Goal: Navigation & Orientation: Find specific page/section

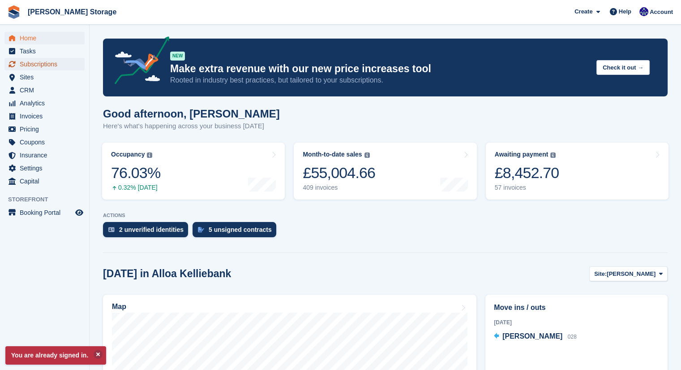
click at [40, 69] on span "Subscriptions" at bounding box center [47, 64] width 54 height 13
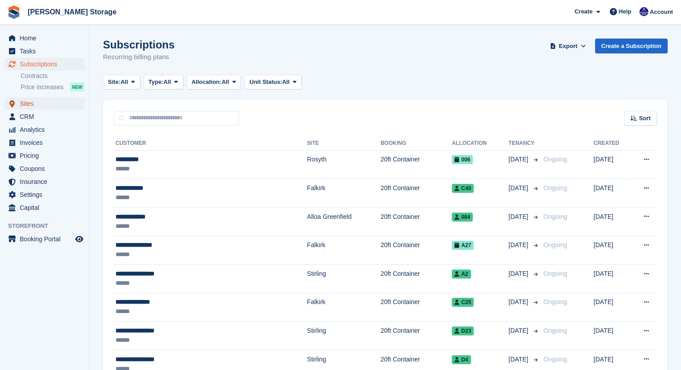
click at [53, 105] on span "Sites" at bounding box center [47, 103] width 54 height 13
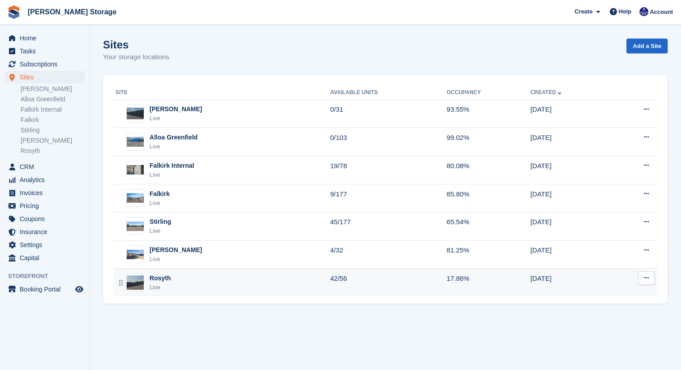
click at [233, 278] on div "Rosyth Live" at bounding box center [223, 282] width 215 height 18
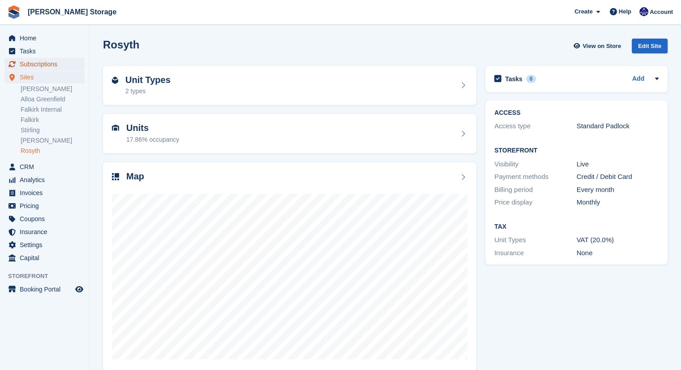
click at [37, 67] on span "Subscriptions" at bounding box center [47, 64] width 54 height 13
